Goal: Task Accomplishment & Management: Manage account settings

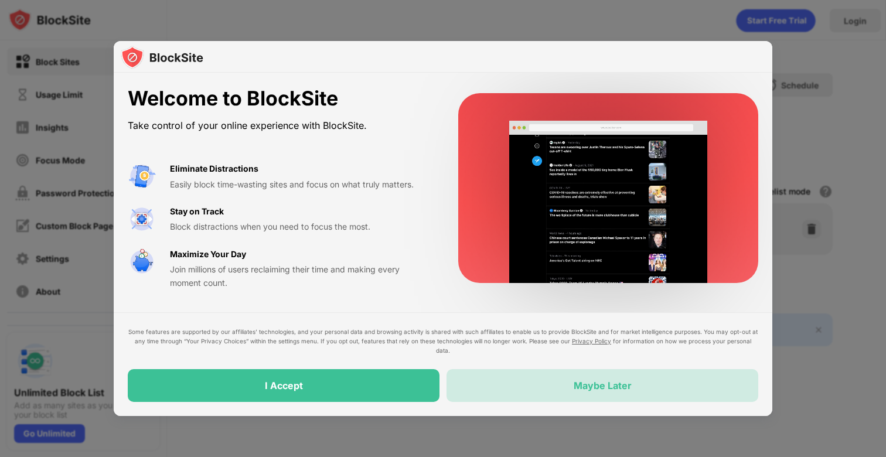
click at [578, 389] on div "Maybe Later" at bounding box center [603, 386] width 58 height 12
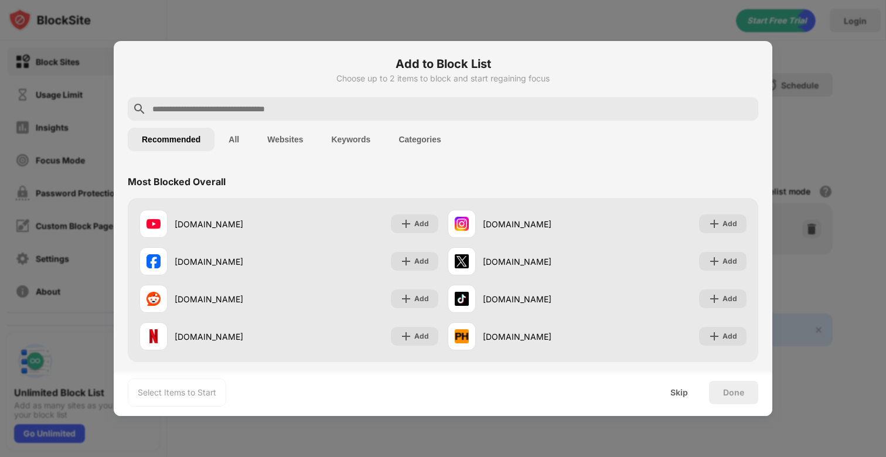
click at [387, 108] on input "text" at bounding box center [452, 109] width 603 height 14
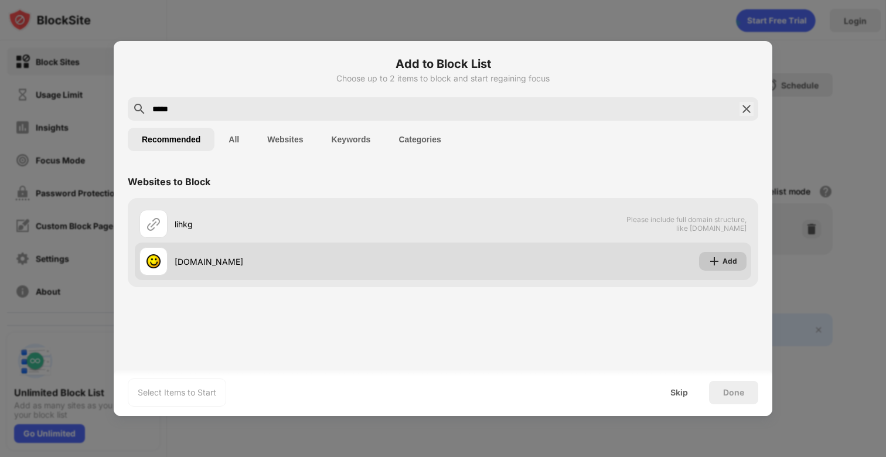
type input "*****"
click at [707, 260] on div "Add" at bounding box center [722, 261] width 47 height 19
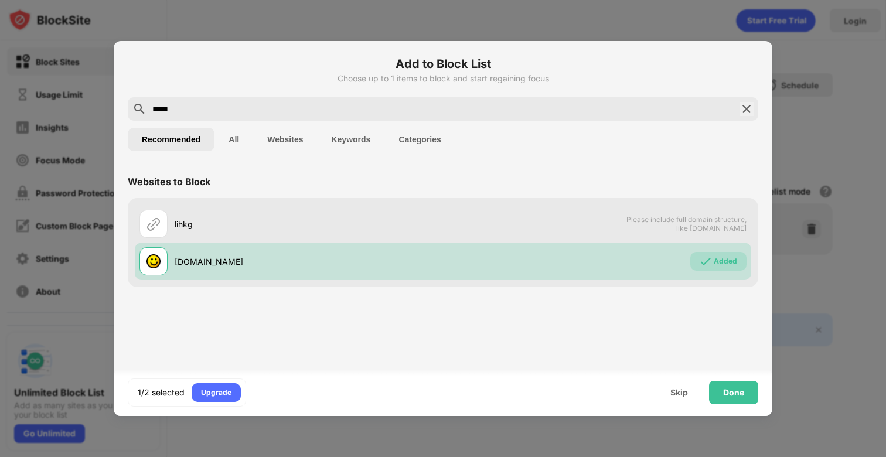
click at [745, 109] on img at bounding box center [747, 109] width 14 height 14
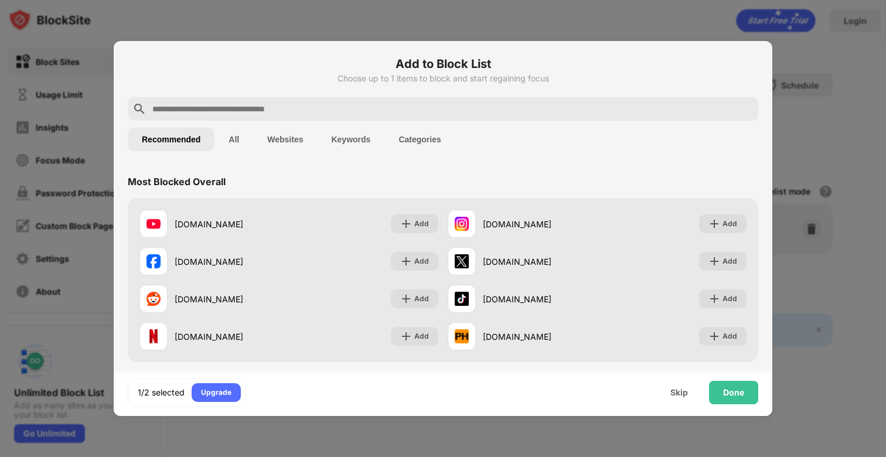
click at [654, 107] on input "text" at bounding box center [452, 109] width 603 height 14
paste input "**********"
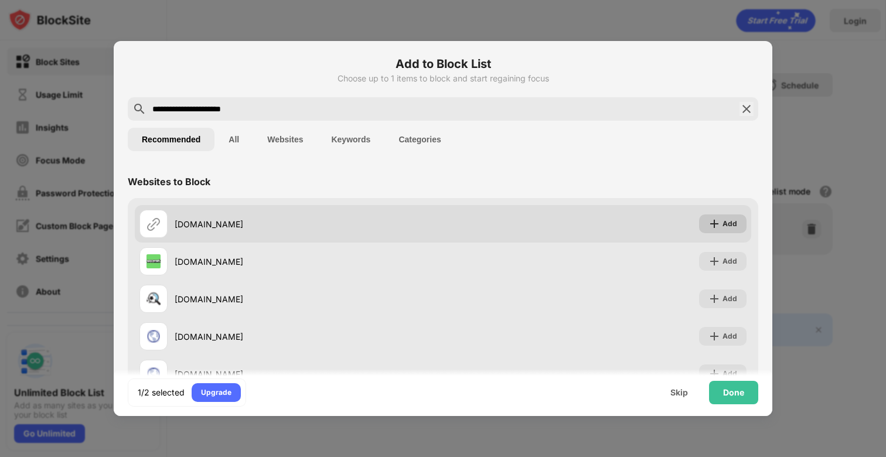
type input "**********"
click at [731, 222] on div "Add" at bounding box center [730, 224] width 15 height 12
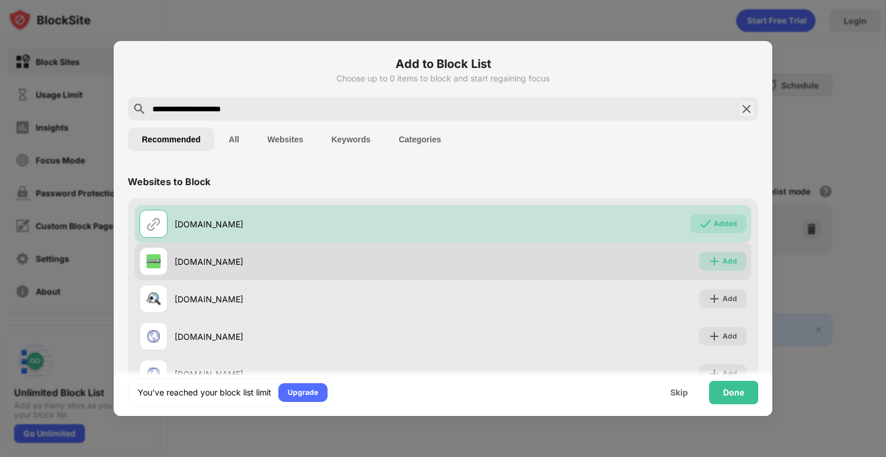
click at [726, 261] on div "Add" at bounding box center [730, 262] width 15 height 12
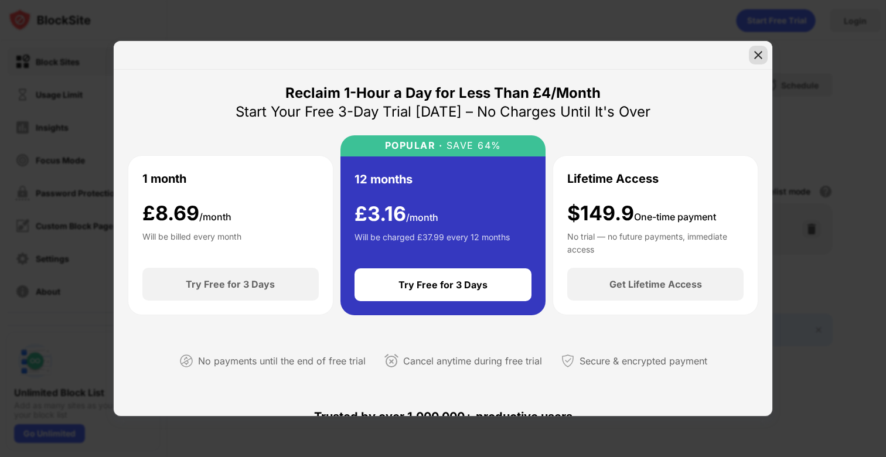
click at [761, 60] on img at bounding box center [759, 55] width 12 height 12
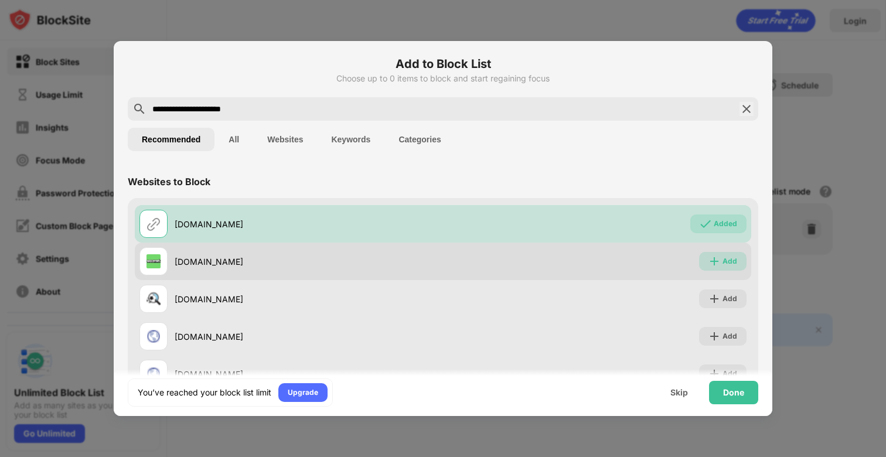
click at [730, 258] on div "Add" at bounding box center [730, 262] width 15 height 12
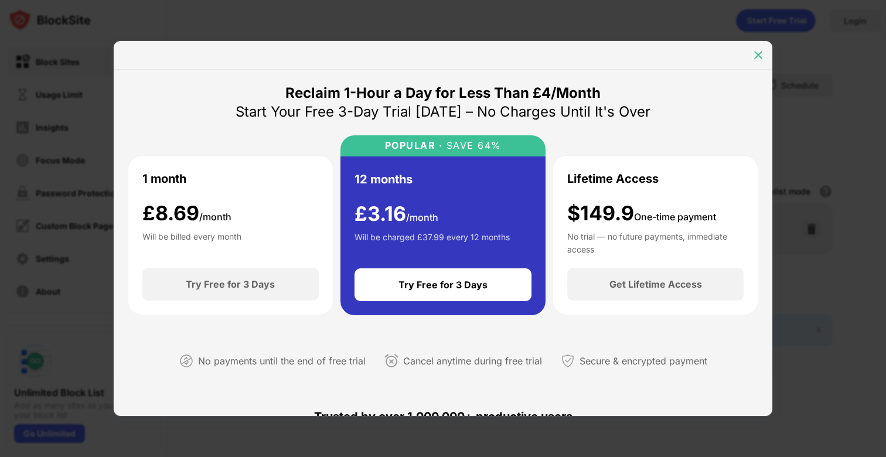
click at [758, 52] on img at bounding box center [759, 55] width 12 height 12
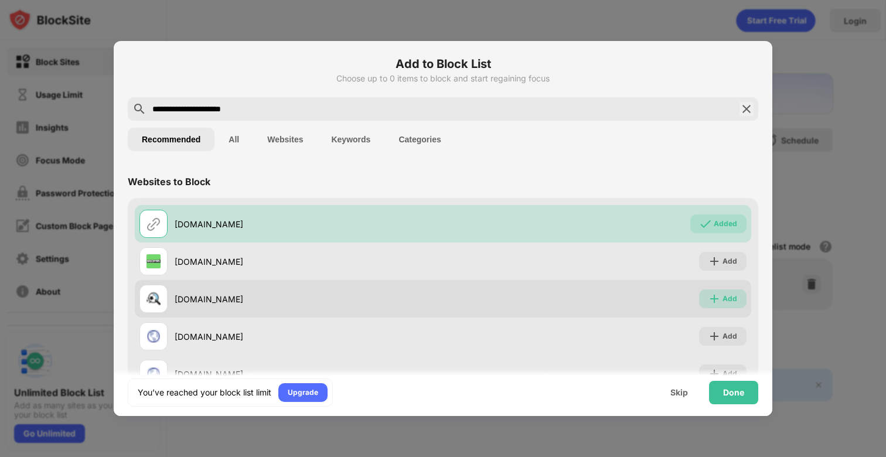
click at [721, 295] on div "Add" at bounding box center [722, 299] width 47 height 19
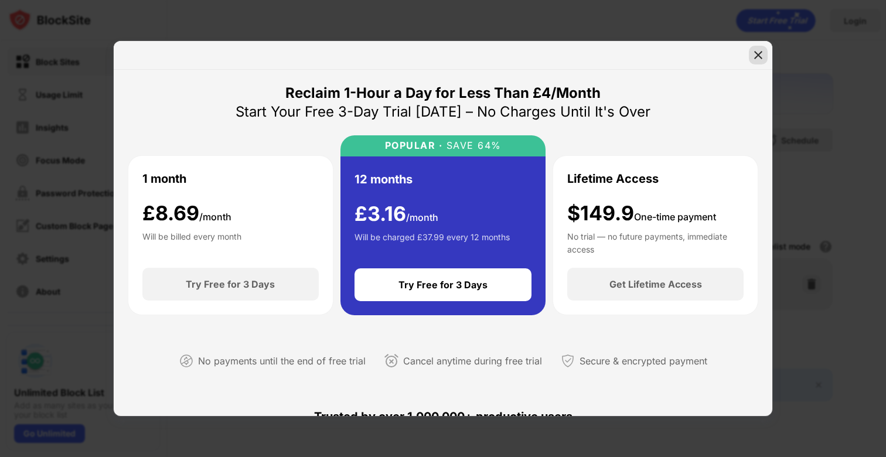
click at [765, 54] on div at bounding box center [758, 55] width 19 height 19
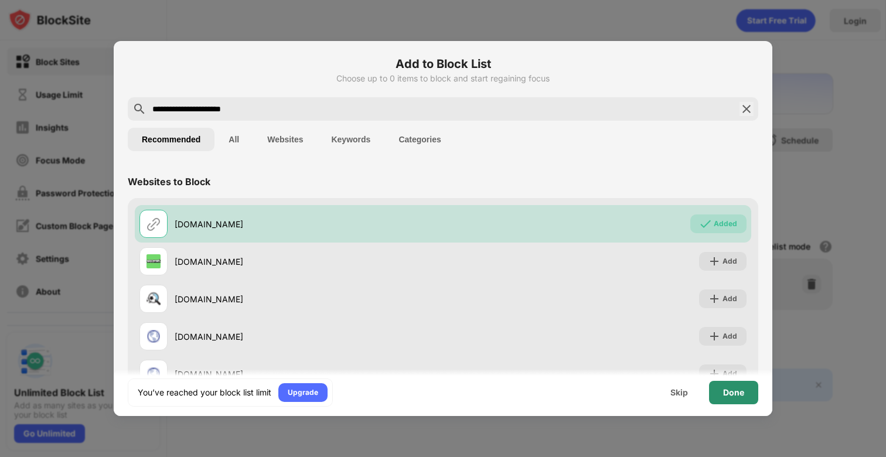
click at [739, 390] on div "Done" at bounding box center [733, 392] width 21 height 9
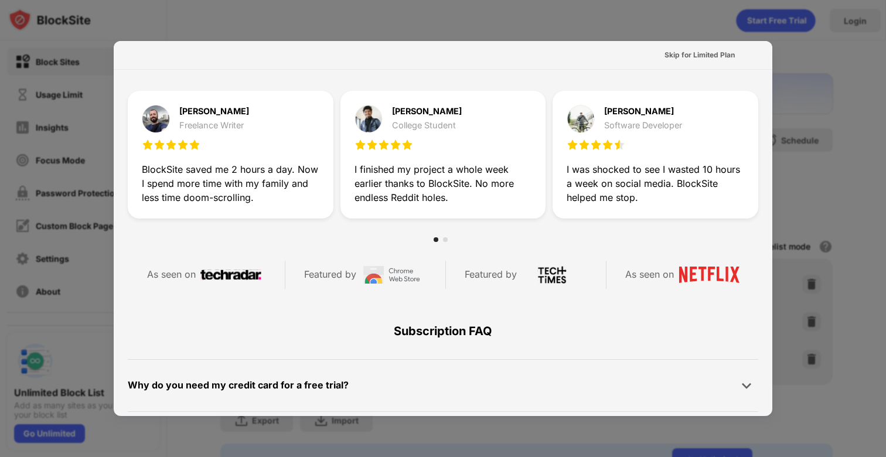
scroll to position [572, 0]
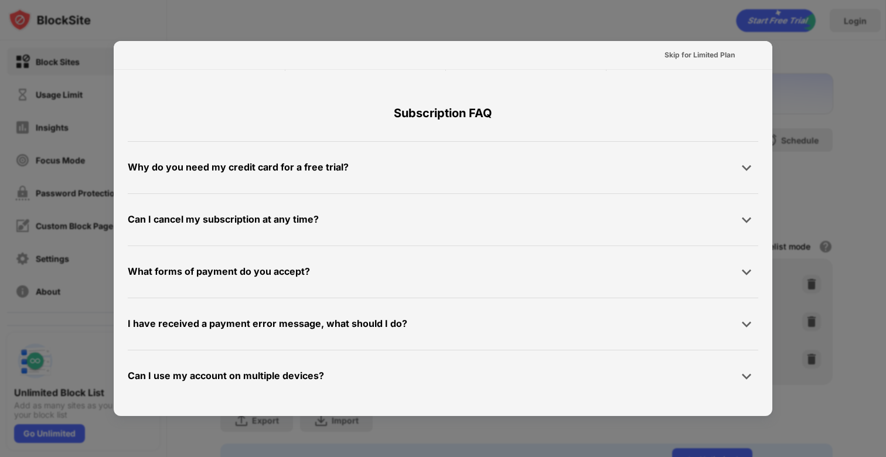
click at [827, 74] on div at bounding box center [443, 228] width 886 height 457
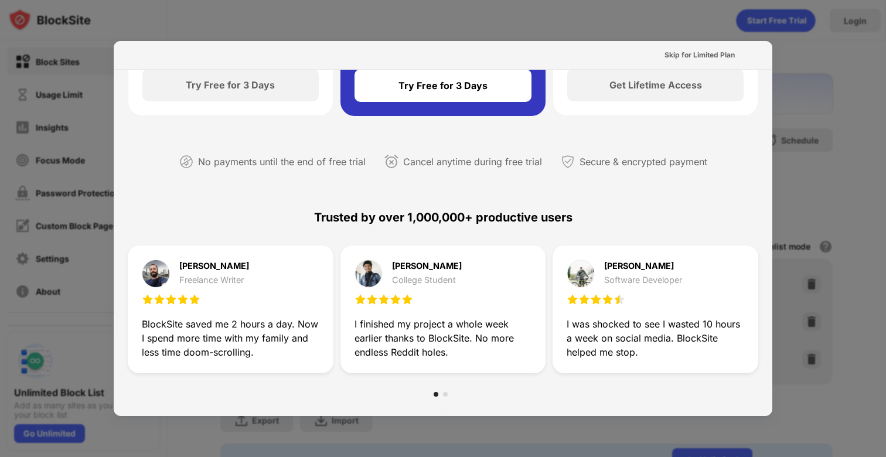
scroll to position [0, 0]
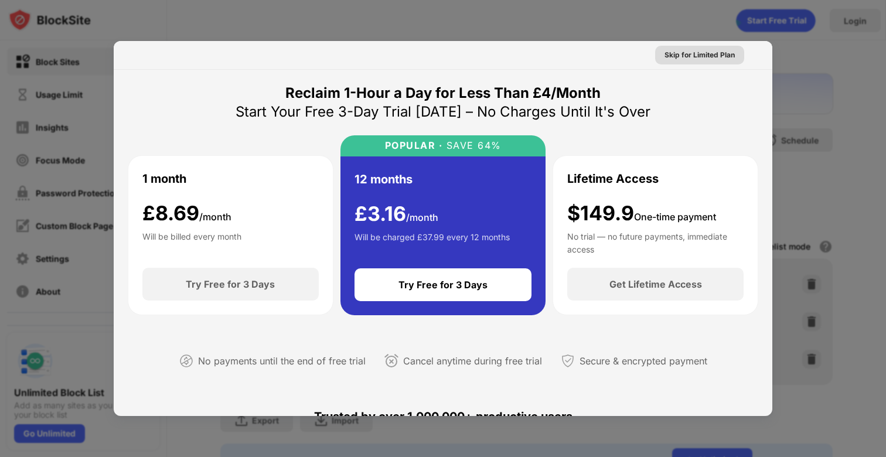
click at [694, 56] on div "Skip for Limited Plan" at bounding box center [700, 55] width 70 height 12
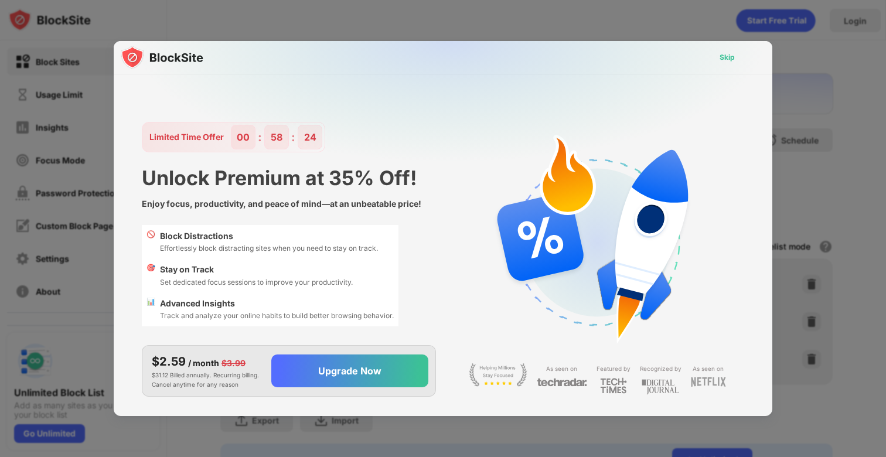
click at [729, 56] on div "Skip" at bounding box center [727, 58] width 15 height 12
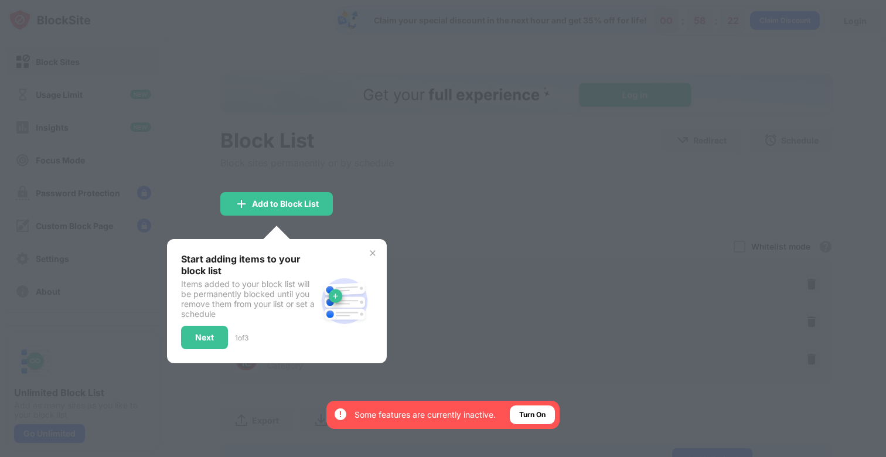
click at [376, 252] on img at bounding box center [372, 253] width 9 height 9
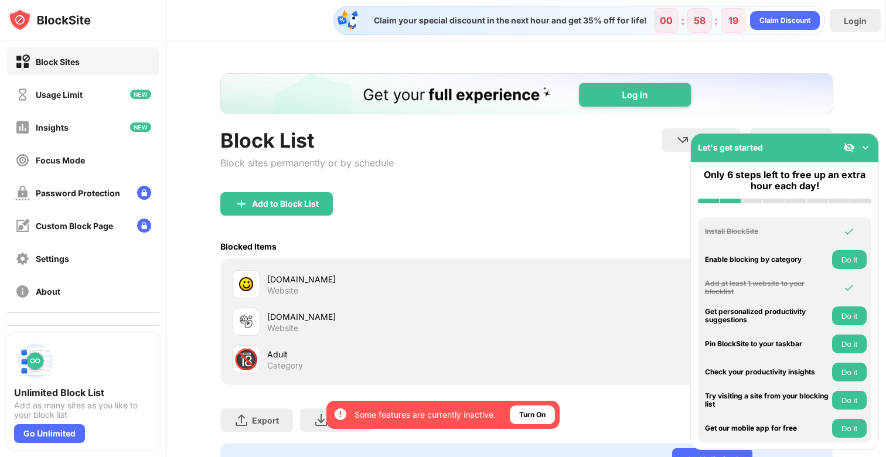
click at [866, 145] on img at bounding box center [866, 148] width 12 height 12
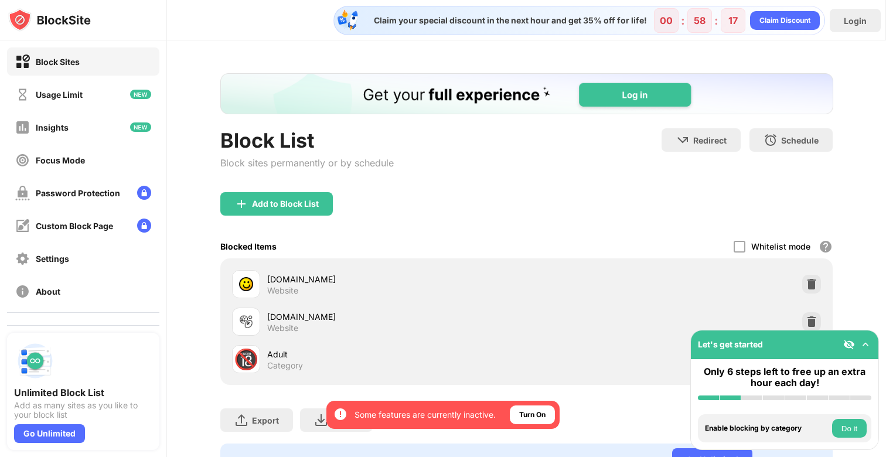
click at [862, 341] on img at bounding box center [866, 345] width 12 height 12
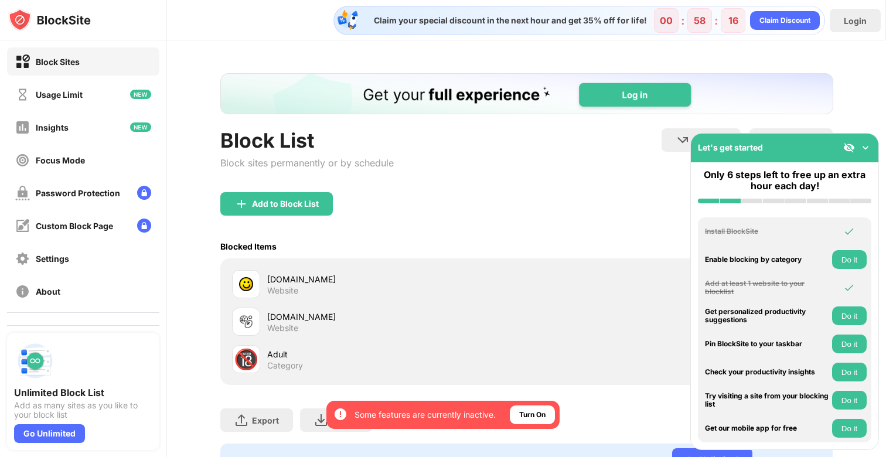
click at [863, 151] on img at bounding box center [866, 148] width 12 height 12
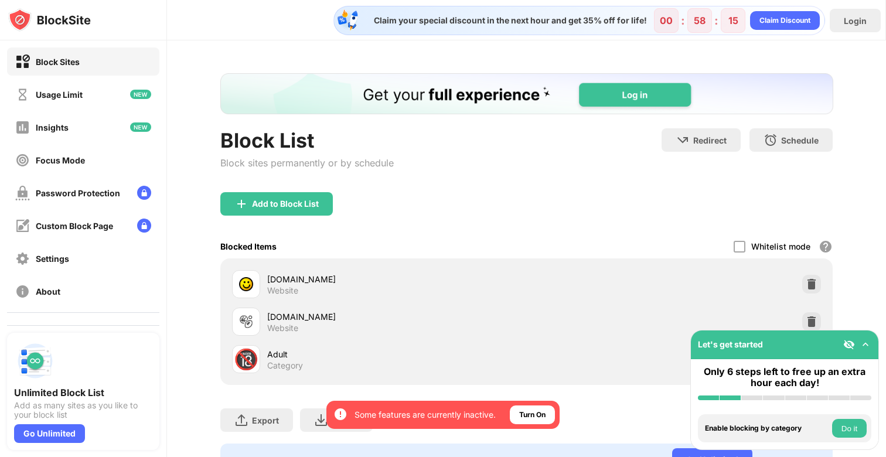
scroll to position [52, 0]
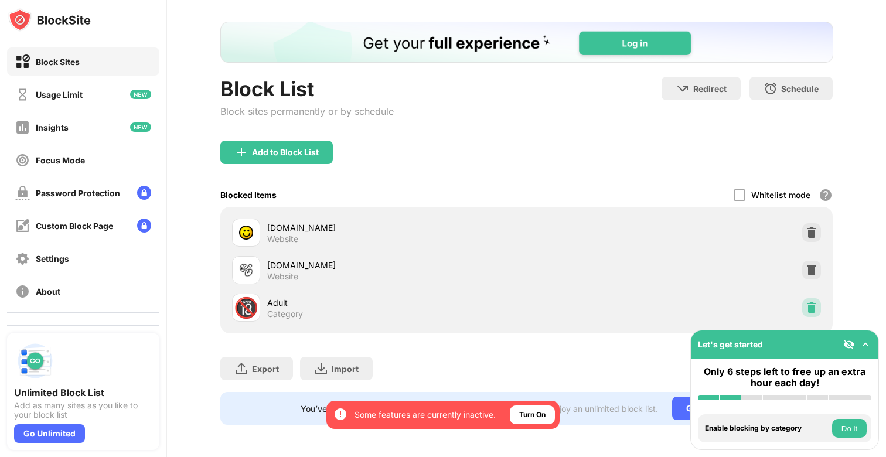
click at [812, 305] on img at bounding box center [812, 308] width 12 height 12
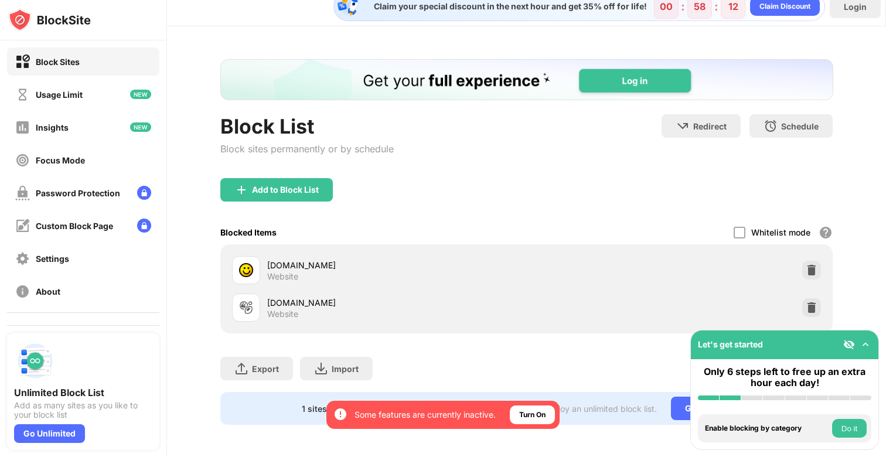
scroll to position [0, 0]
click at [324, 190] on div "Add to Block List" at bounding box center [276, 189] width 113 height 23
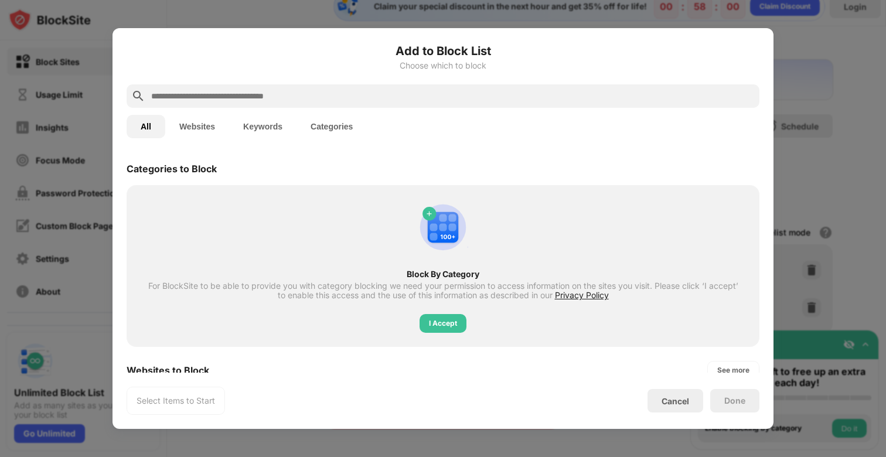
click at [402, 98] on input "text" at bounding box center [452, 96] width 605 height 14
paste input "**********"
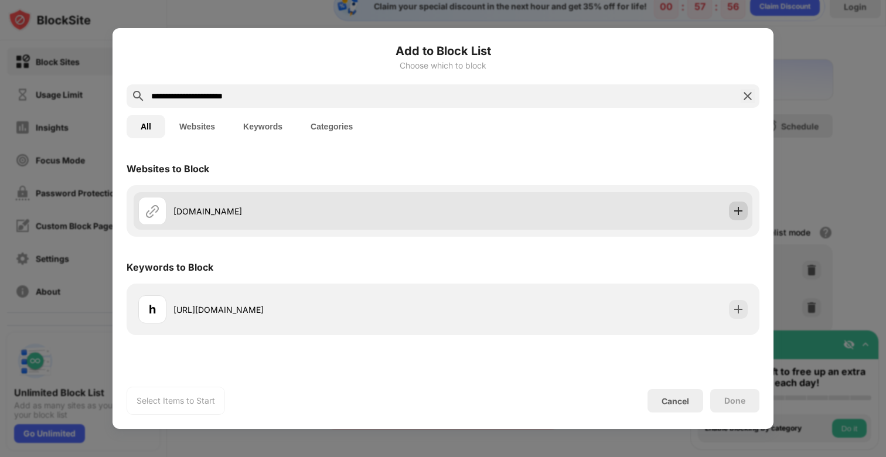
type input "**********"
click at [741, 210] on img at bounding box center [739, 211] width 12 height 12
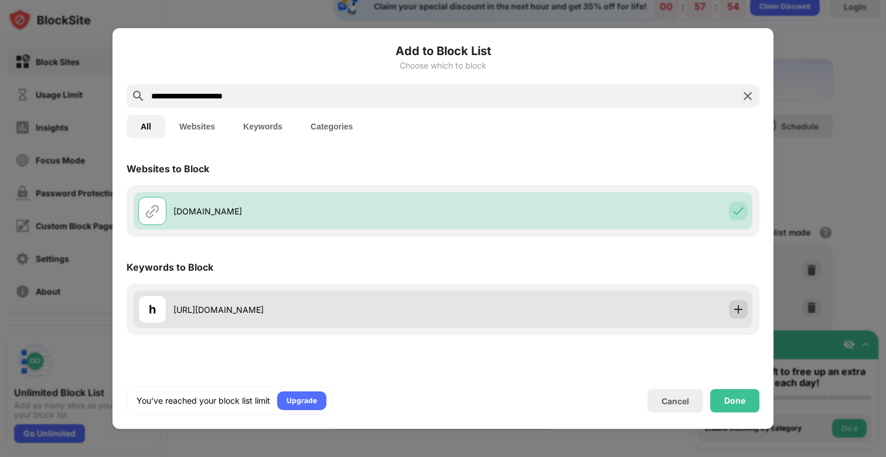
click at [740, 305] on img at bounding box center [739, 310] width 12 height 12
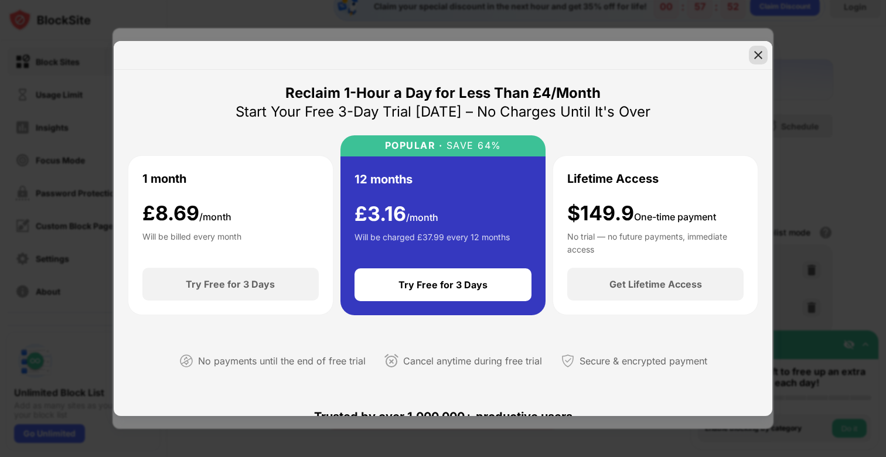
click at [761, 55] on img at bounding box center [759, 55] width 12 height 12
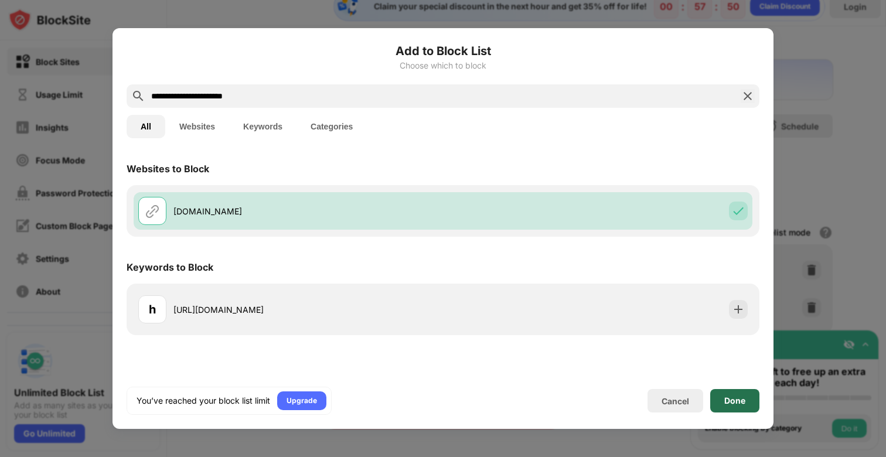
click at [730, 395] on div "Done" at bounding box center [734, 400] width 49 height 23
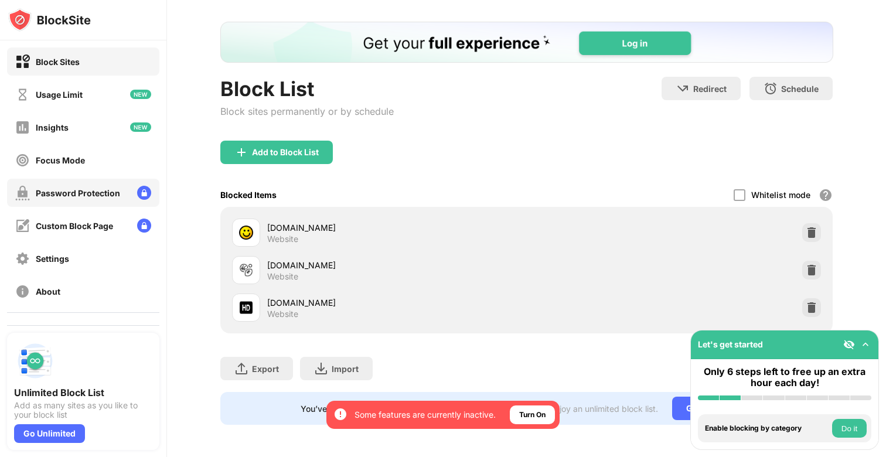
click at [121, 180] on div "Password Protection" at bounding box center [83, 193] width 152 height 28
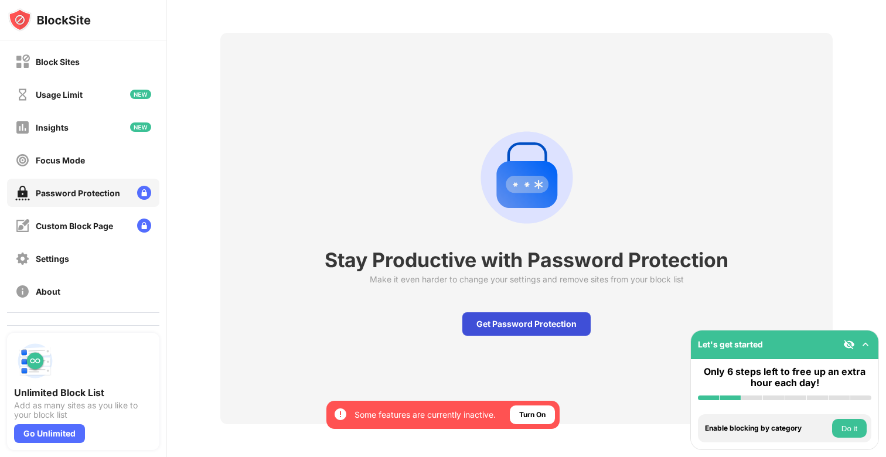
click at [547, 324] on div "Get Password Protection" at bounding box center [527, 323] width 128 height 23
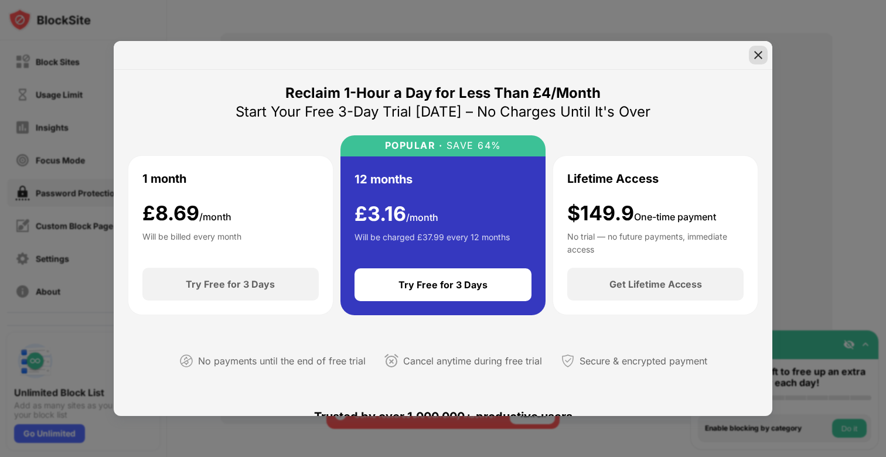
click at [756, 56] on img at bounding box center [759, 55] width 12 height 12
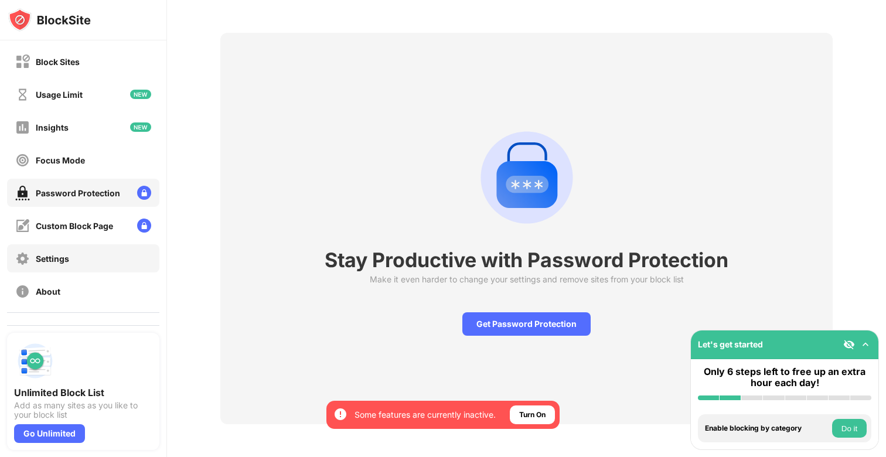
click at [102, 263] on div "Settings" at bounding box center [83, 258] width 152 height 28
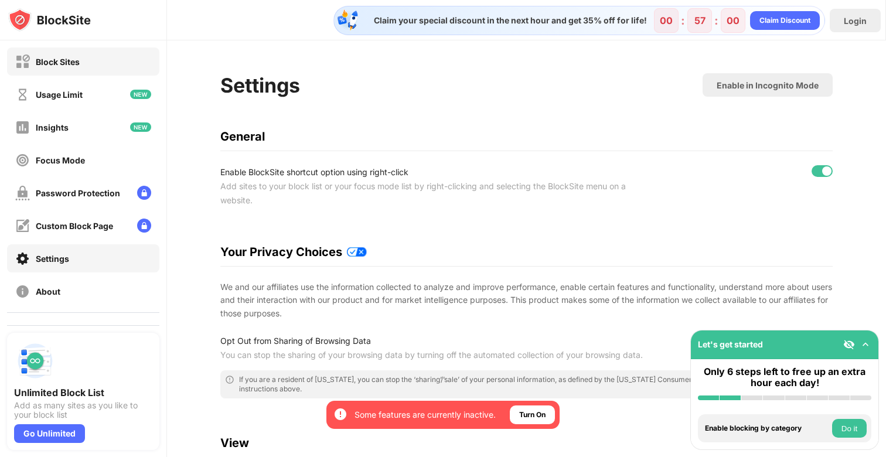
click at [64, 59] on div "Block Sites" at bounding box center [58, 62] width 44 height 10
